Goal: Transaction & Acquisition: Subscribe to service/newsletter

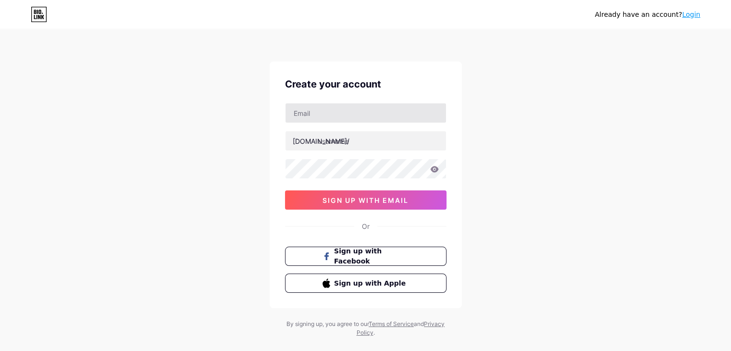
type input "[EMAIL_ADDRESS][DOMAIN_NAME]"
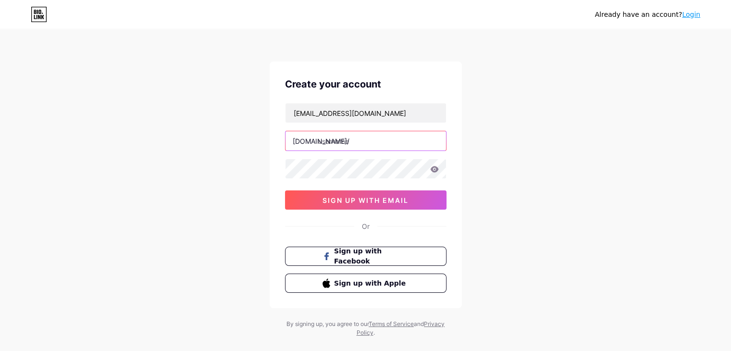
click at [355, 147] on input "text" at bounding box center [365, 140] width 160 height 19
drag, startPoint x: 361, startPoint y: 138, endPoint x: 295, endPoint y: 135, distance: 65.4
click at [295, 135] on input "text" at bounding box center [365, 140] width 160 height 19
click at [350, 142] on input "text" at bounding box center [365, 140] width 160 height 19
type input "m"
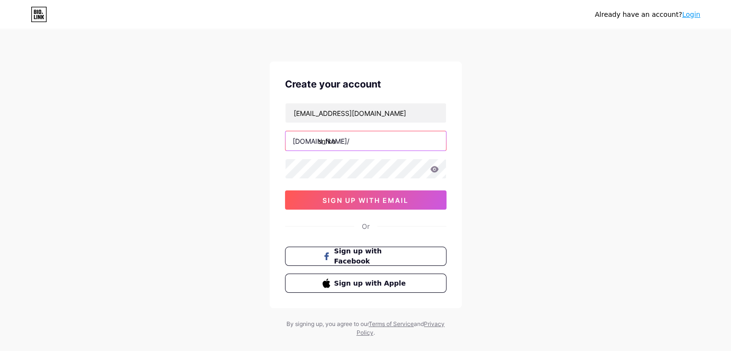
type input "snfkor"
drag, startPoint x: 344, startPoint y: 136, endPoint x: 290, endPoint y: 141, distance: 53.5
click at [290, 141] on input "snfkor" at bounding box center [365, 140] width 160 height 19
type input "snforr"
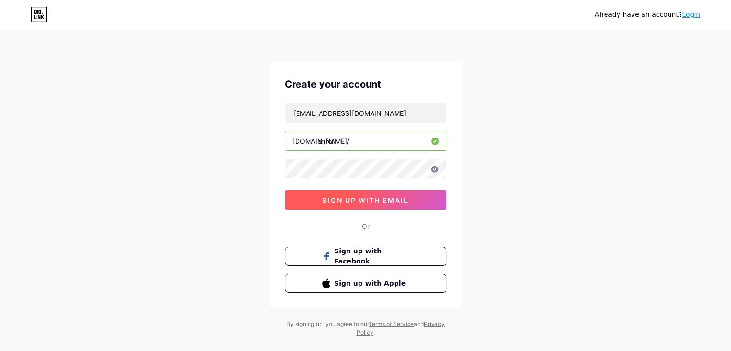
click at [386, 199] on span "sign up with email" at bounding box center [365, 200] width 86 height 8
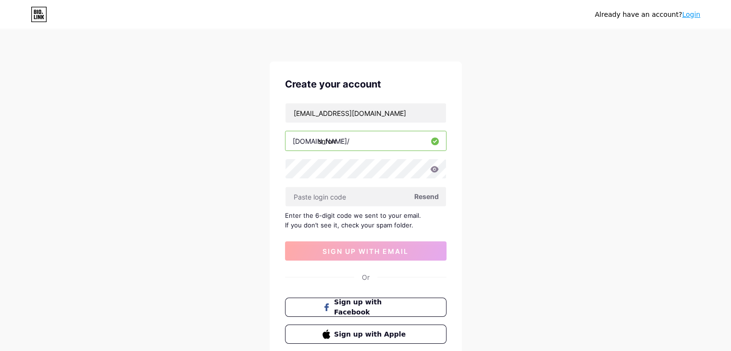
click at [427, 193] on span "Resend" at bounding box center [426, 196] width 25 height 10
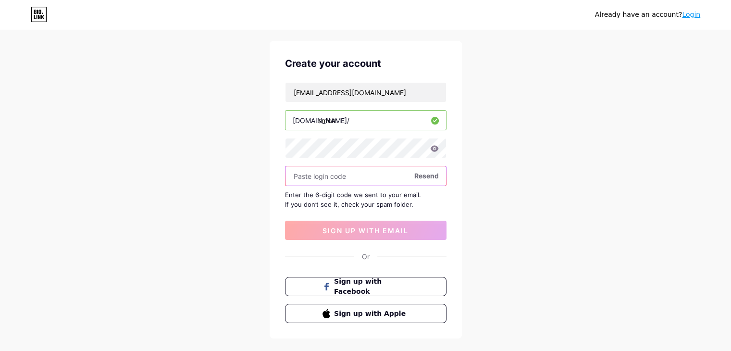
scroll to position [48, 0]
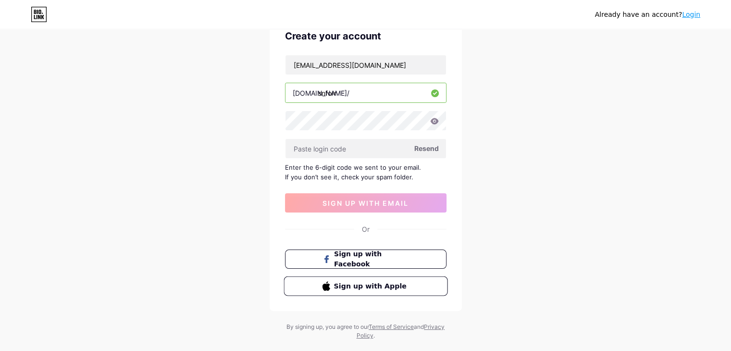
click at [375, 288] on span "Sign up with Apple" at bounding box center [370, 286] width 75 height 10
click at [427, 148] on span "Resend" at bounding box center [426, 148] width 25 height 10
click at [342, 144] on input "text" at bounding box center [365, 148] width 160 height 19
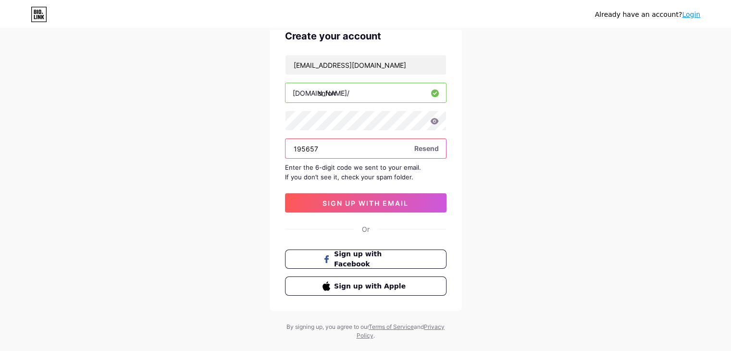
type input "195657"
click at [390, 192] on div "[EMAIL_ADDRESS][DOMAIN_NAME] [DOMAIN_NAME]/ snforr 195657 Resend Enter the 6-di…" at bounding box center [365, 134] width 161 height 158
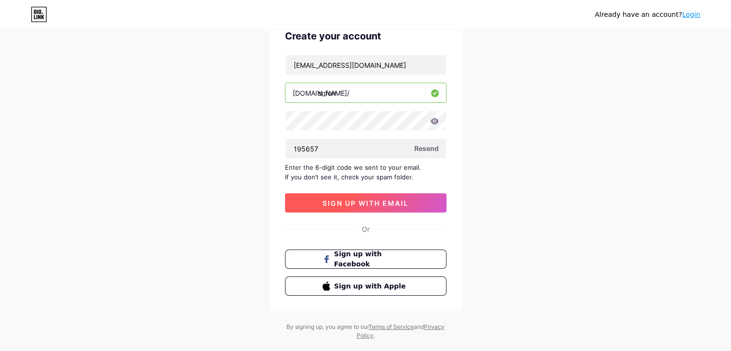
click at [389, 200] on span "sign up with email" at bounding box center [365, 203] width 86 height 8
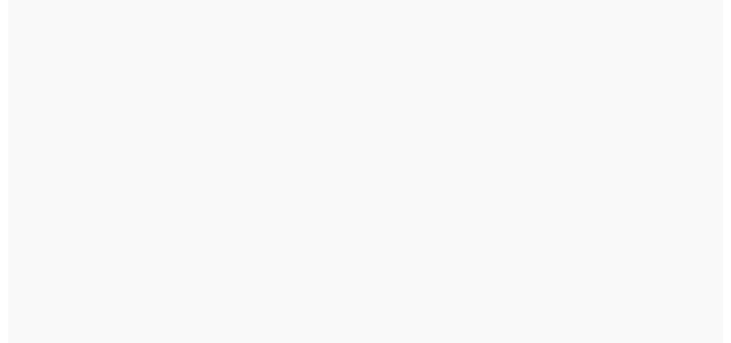
scroll to position [0, 0]
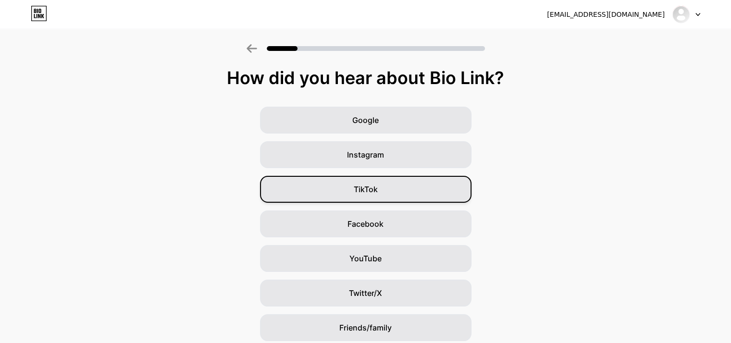
click at [388, 195] on div "TikTok" at bounding box center [365, 189] width 211 height 27
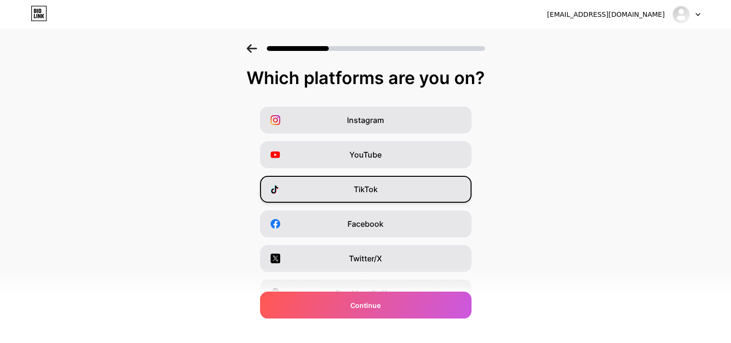
click at [374, 189] on span "TikTok" at bounding box center [366, 190] width 24 height 12
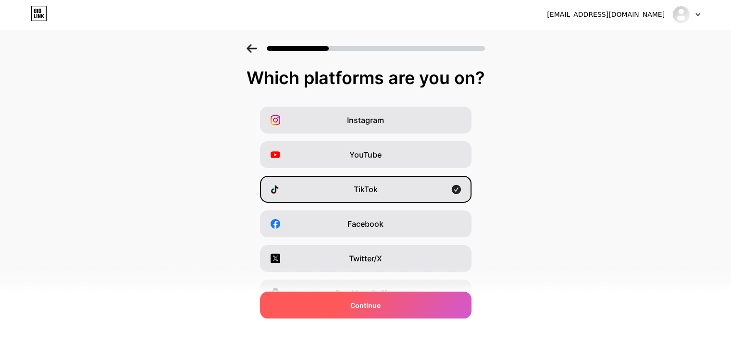
click at [381, 305] on span "Continue" at bounding box center [365, 305] width 30 height 10
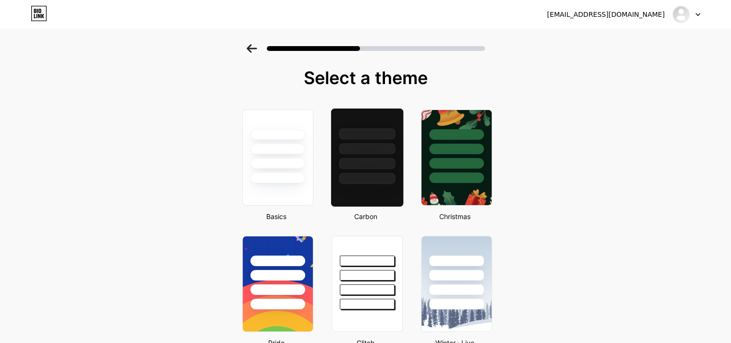
click at [386, 172] on div at bounding box center [367, 146] width 72 height 75
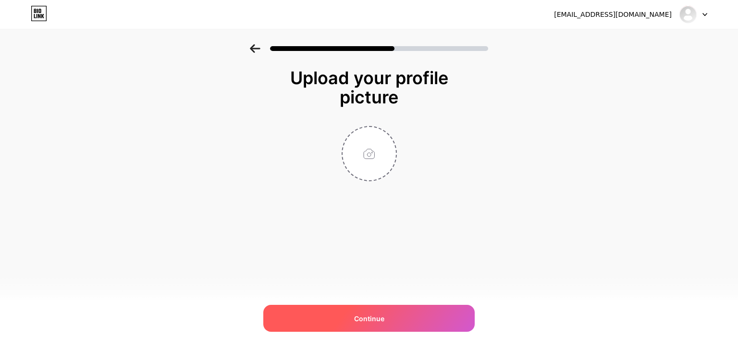
click at [371, 318] on span "Continue" at bounding box center [369, 318] width 30 height 10
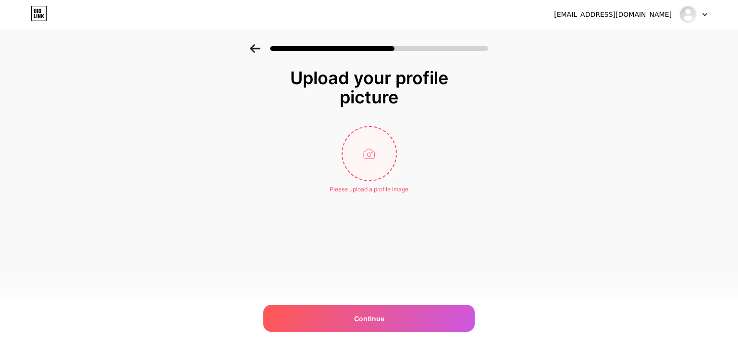
click at [384, 168] on input "file" at bounding box center [369, 153] width 53 height 53
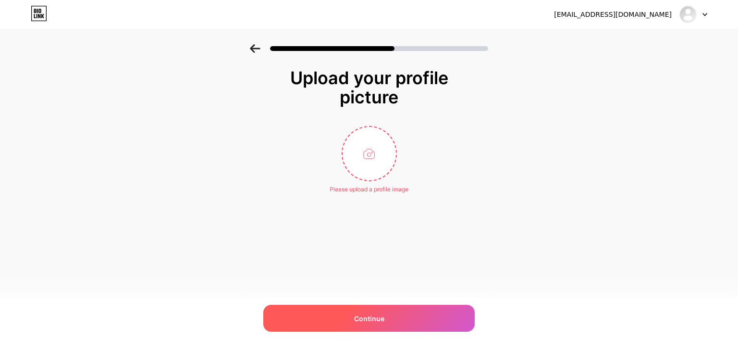
click at [371, 313] on span "Continue" at bounding box center [369, 318] width 30 height 10
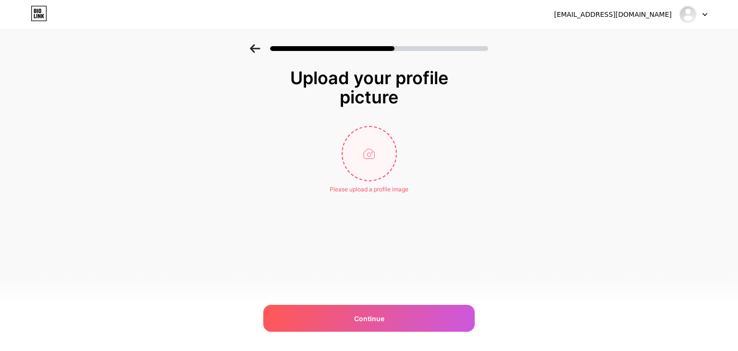
click at [377, 139] on input "file" at bounding box center [369, 153] width 53 height 53
type input "C:\fakepath\photo_2025-09-17_23-18-30.jpg"
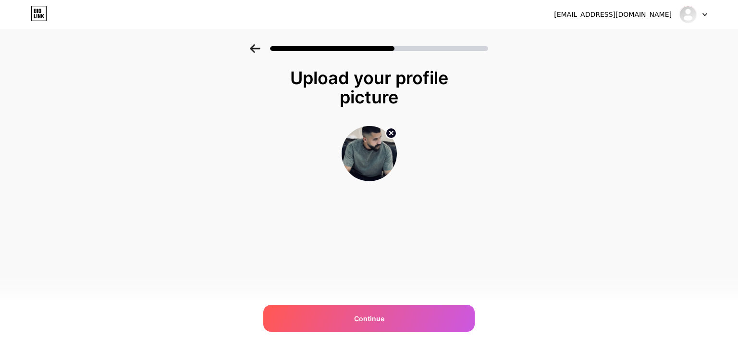
click at [360, 160] on img at bounding box center [369, 153] width 55 height 55
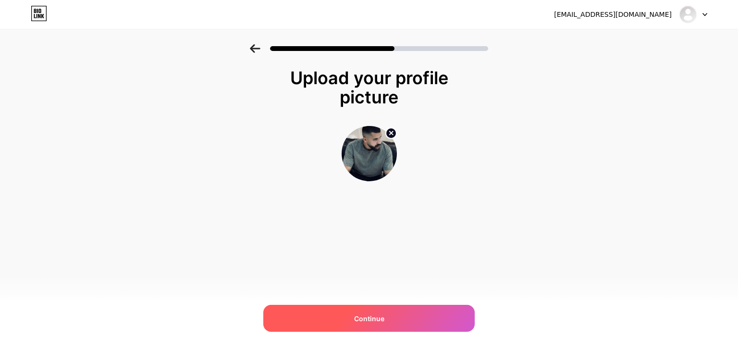
click at [377, 320] on span "Continue" at bounding box center [369, 318] width 30 height 10
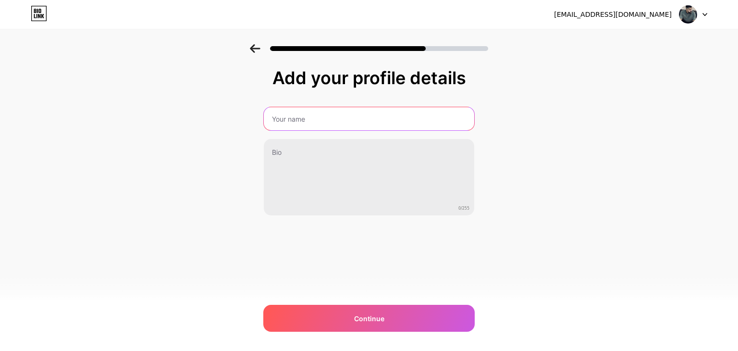
click at [298, 116] on input "text" at bounding box center [369, 118] width 210 height 23
type input "s"
type input "S"
type input "112xSNFOR"
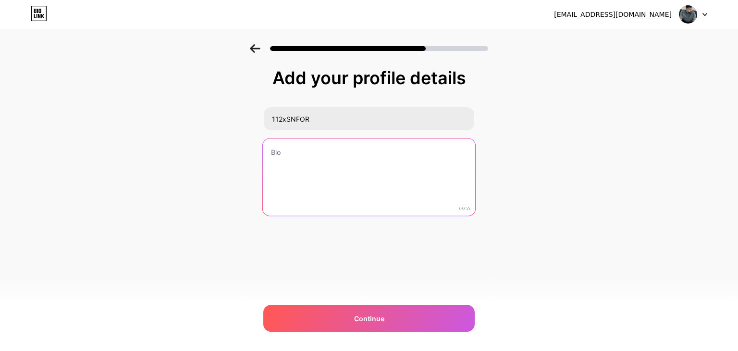
click at [326, 158] on textarea at bounding box center [369, 177] width 212 height 78
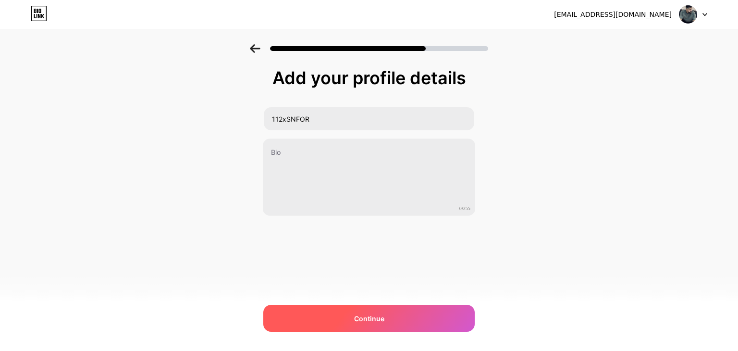
click at [366, 305] on div "Continue" at bounding box center [368, 318] width 211 height 27
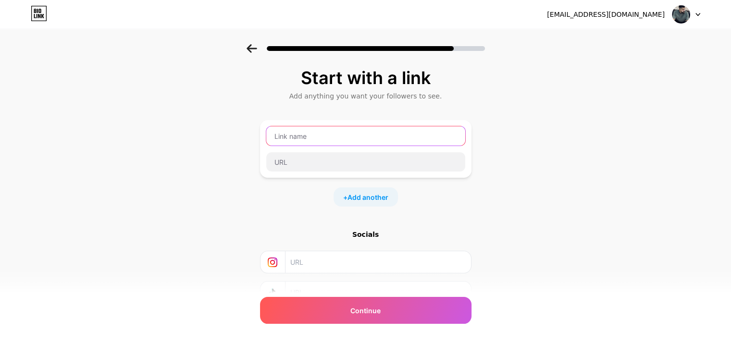
click at [319, 139] on input "text" at bounding box center [365, 135] width 199 height 19
click at [364, 200] on span "Add another" at bounding box center [367, 197] width 41 height 10
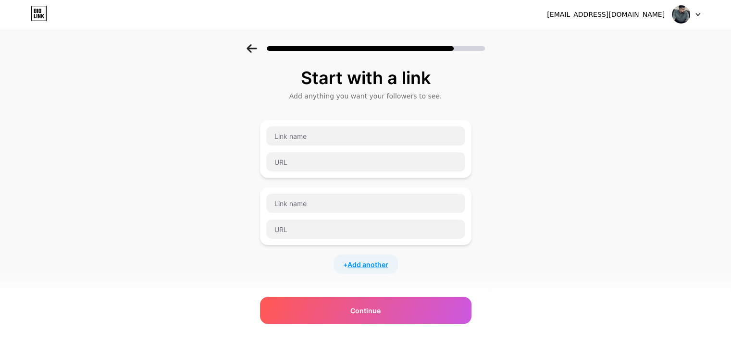
click at [371, 260] on span "Add another" at bounding box center [367, 264] width 41 height 10
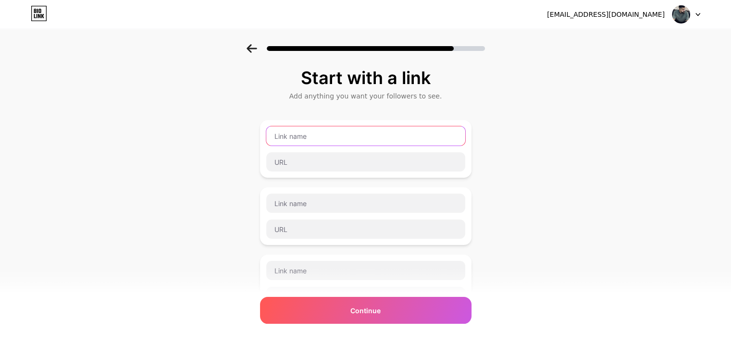
click at [348, 135] on input "text" at bounding box center [365, 135] width 199 height 19
drag, startPoint x: 347, startPoint y: 135, endPoint x: 299, endPoint y: 138, distance: 48.2
click at [299, 138] on input "text" at bounding box center [365, 135] width 199 height 19
drag, startPoint x: 299, startPoint y: 138, endPoint x: 275, endPoint y: 131, distance: 25.5
click at [275, 131] on input "text" at bounding box center [365, 135] width 199 height 19
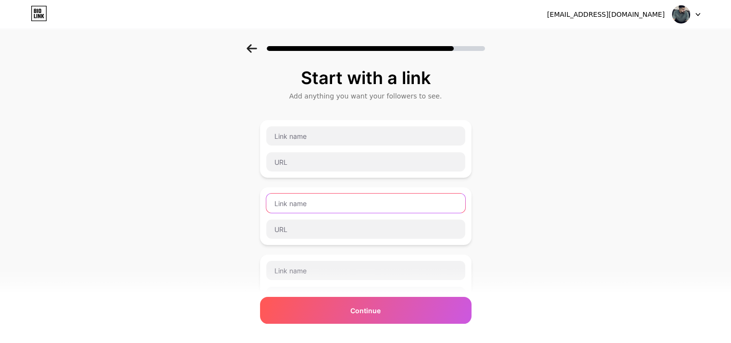
click at [323, 199] on input "text" at bounding box center [365, 203] width 199 height 19
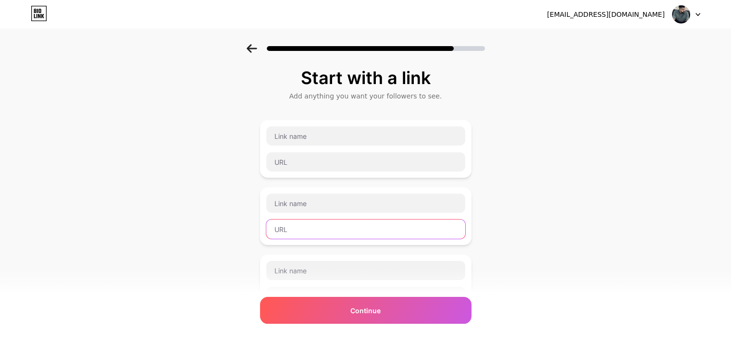
click at [319, 222] on input "text" at bounding box center [365, 229] width 199 height 19
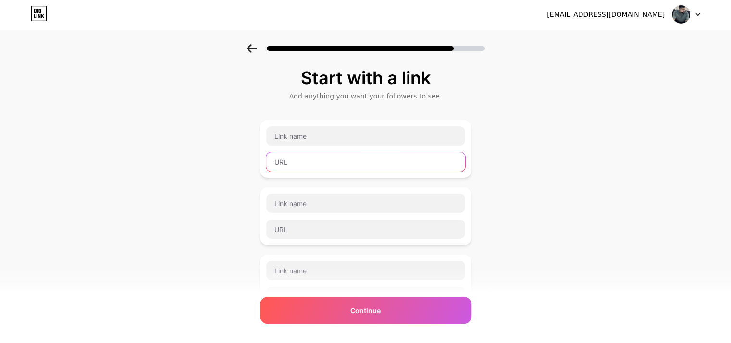
click at [316, 166] on input "text" at bounding box center [365, 161] width 199 height 19
paste input "[URL][DOMAIN_NAME]"
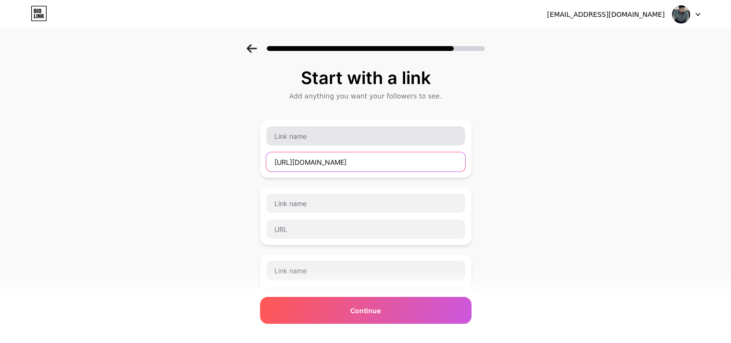
type input "[URL][DOMAIN_NAME]"
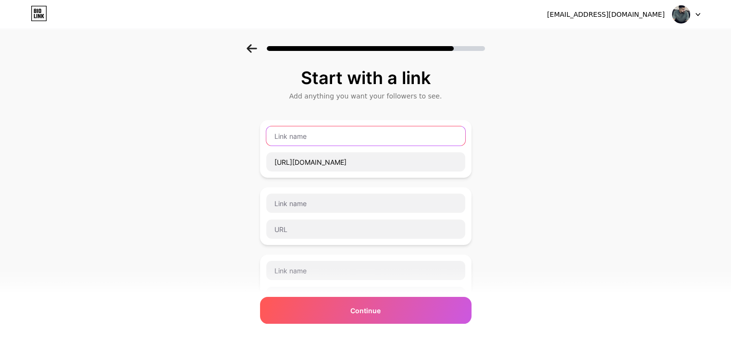
click at [315, 141] on input "text" at bounding box center [365, 135] width 199 height 19
click at [386, 172] on div "D [URL][DOMAIN_NAME]" at bounding box center [365, 149] width 211 height 58
click at [324, 135] on input "D" at bounding box center [365, 135] width 199 height 19
type input "DISCORD"
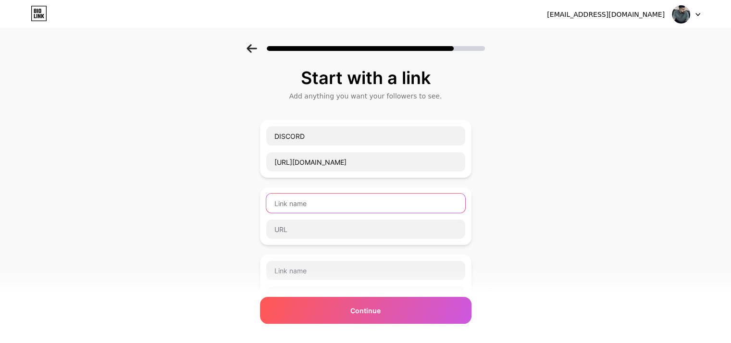
click at [333, 202] on input "text" at bounding box center [365, 203] width 199 height 19
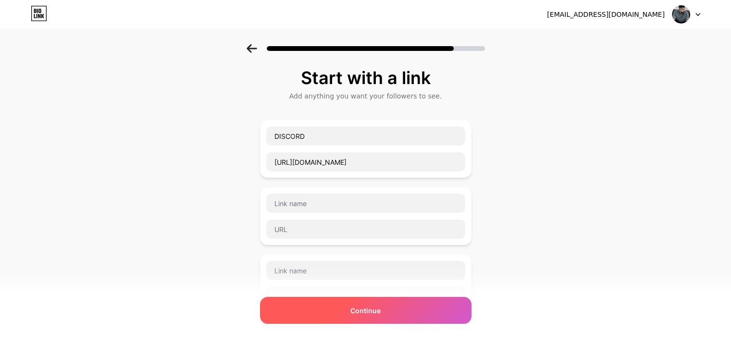
click at [371, 307] on span "Continue" at bounding box center [365, 311] width 30 height 10
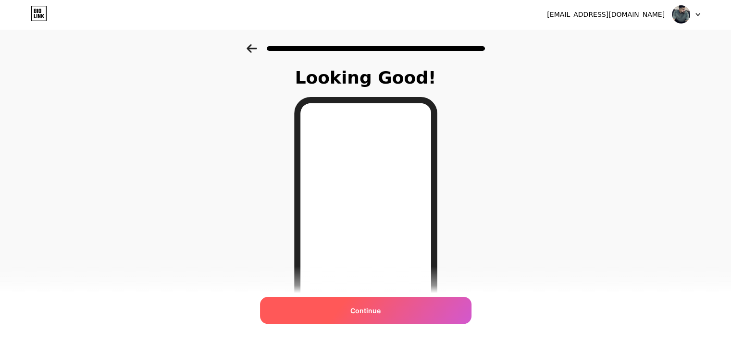
click at [364, 304] on div "Continue" at bounding box center [365, 310] width 211 height 27
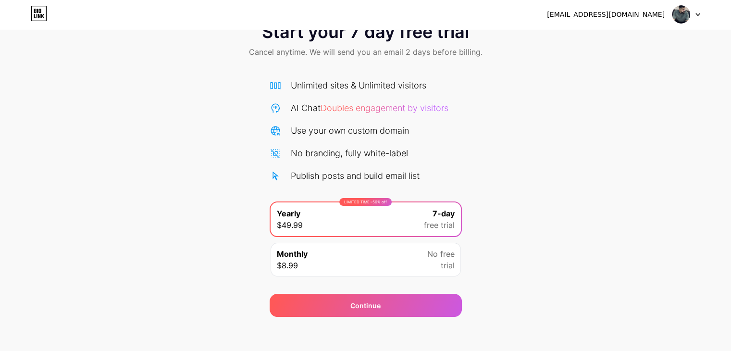
scroll to position [36, 0]
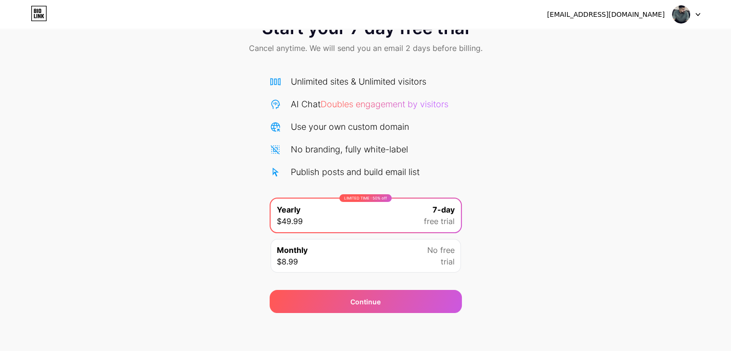
click at [329, 257] on div "Monthly $8.99 No free trial" at bounding box center [366, 256] width 190 height 34
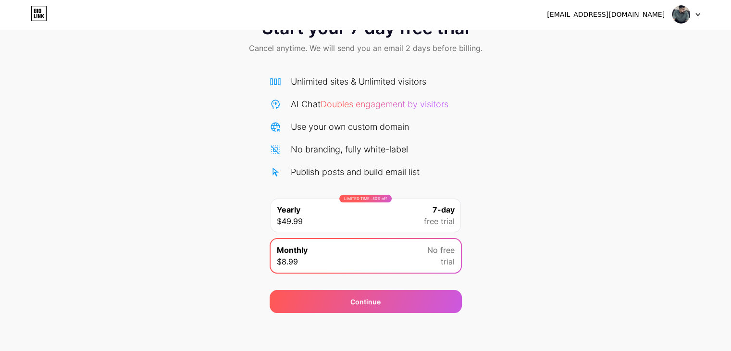
click at [349, 232] on div "LIMITED TIME : 50% off Yearly $49.99 7-day free trial" at bounding box center [366, 215] width 192 height 36
click at [434, 181] on div "Unlimited sites & Unlimited visitors AI Chat Doubles engagement by visitors Use…" at bounding box center [366, 176] width 192 height 203
click at [369, 232] on div "LIMITED TIME : 50% off Yearly $49.99 7-day free trial" at bounding box center [366, 215] width 192 height 36
click at [359, 201] on div "LIMITED TIME : 50% off" at bounding box center [365, 199] width 52 height 8
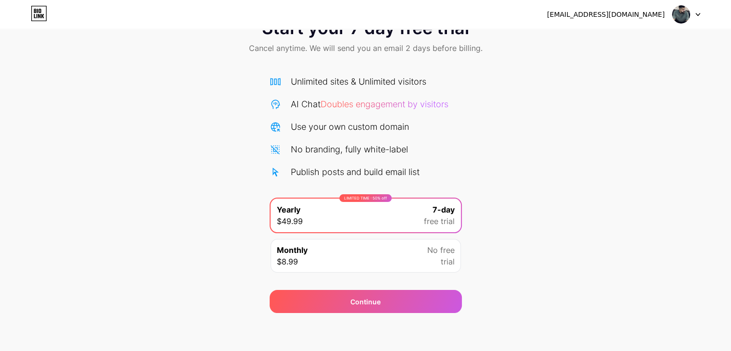
click at [374, 252] on div "Monthly $8.99 No free trial" at bounding box center [366, 256] width 190 height 34
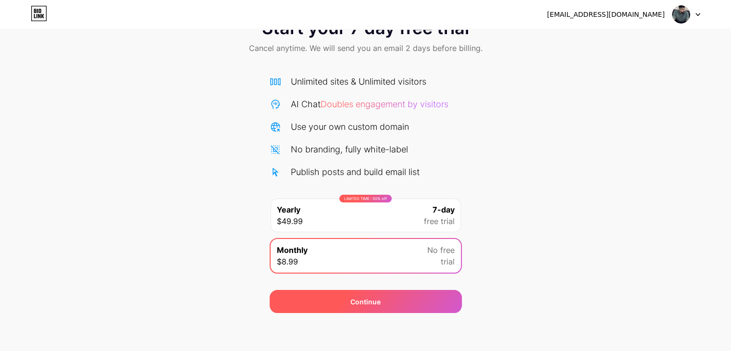
click at [374, 293] on div "Continue" at bounding box center [366, 301] width 192 height 23
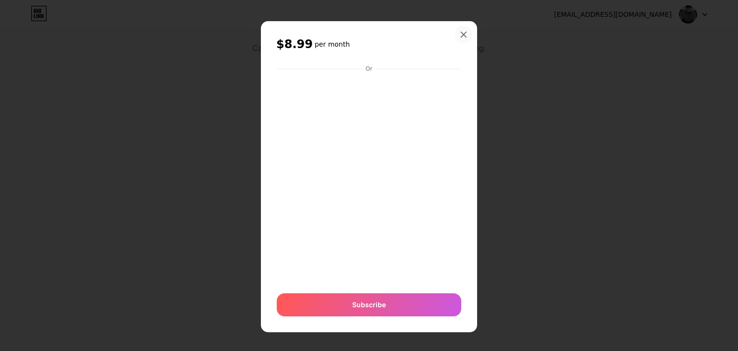
click at [461, 37] on icon at bounding box center [464, 35] width 8 height 8
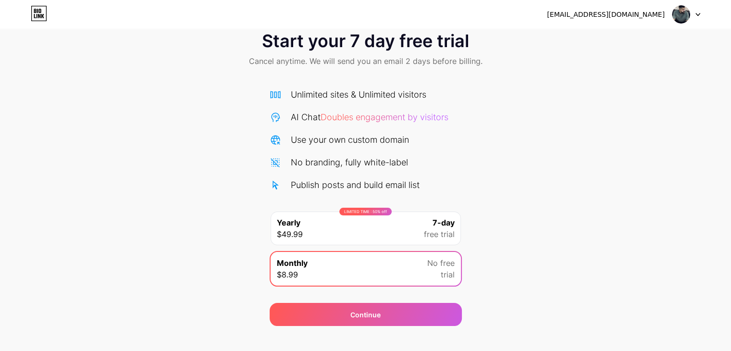
scroll to position [0, 0]
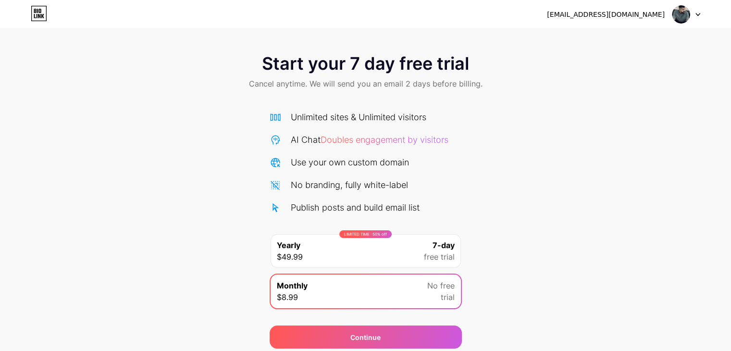
click at [37, 11] on icon at bounding box center [39, 13] width 16 height 15
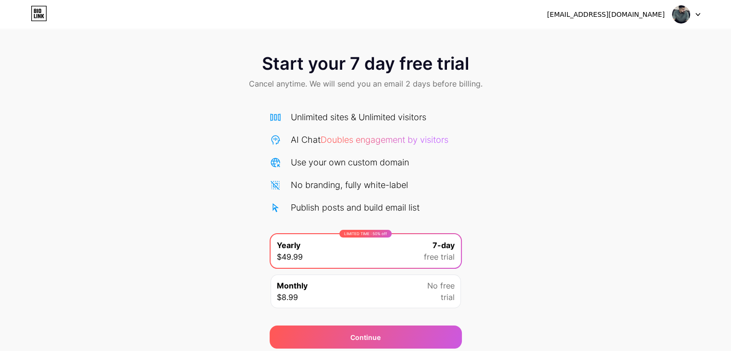
click at [40, 21] on icon at bounding box center [39, 13] width 15 height 15
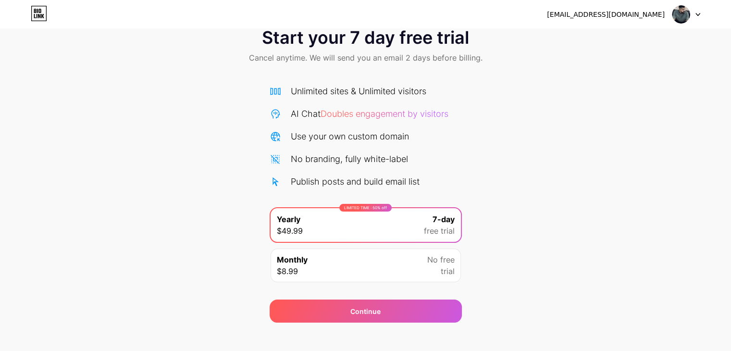
scroll to position [36, 0]
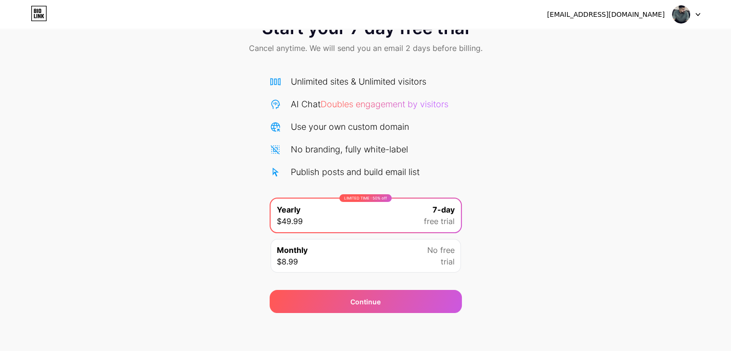
click at [380, 271] on div "Monthly $8.99 No free trial" at bounding box center [366, 256] width 192 height 36
click at [375, 266] on div "Monthly $8.99 No free trial" at bounding box center [366, 256] width 190 height 34
